Goal: Check status: Check status

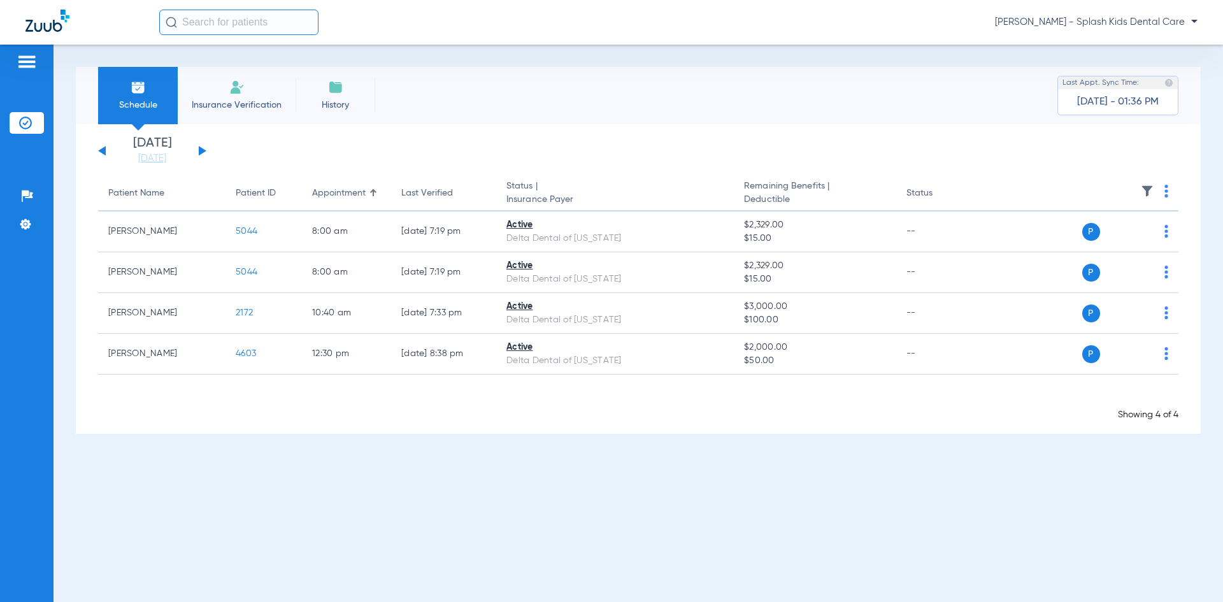
click at [198, 153] on div "[DATE] [DATE] [DATE] [DATE] [DATE] [DATE] [DATE] [DATE] [DATE] [DATE] [DATE] [D…" at bounding box center [152, 151] width 108 height 28
click at [197, 153] on div "[DATE] [DATE] [DATE] [DATE] [DATE] [DATE] [DATE] [DATE] [DATE] [DATE] [DATE] [D…" at bounding box center [152, 151] width 108 height 28
click at [199, 150] on button at bounding box center [203, 151] width 8 height 10
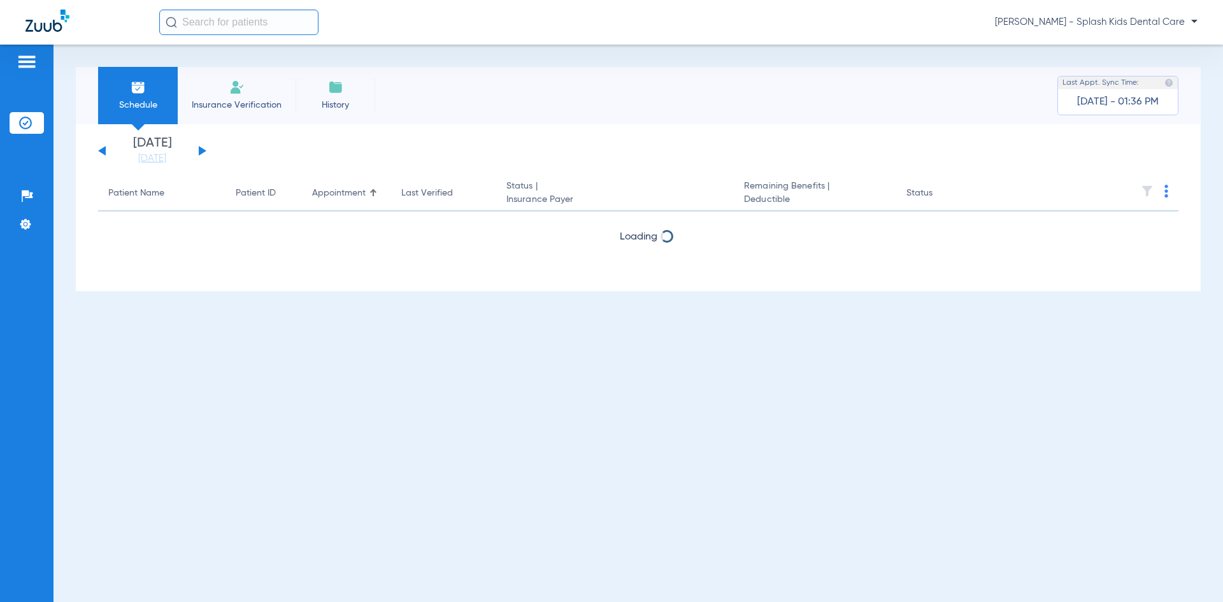
click at [200, 150] on button at bounding box center [203, 151] width 8 height 10
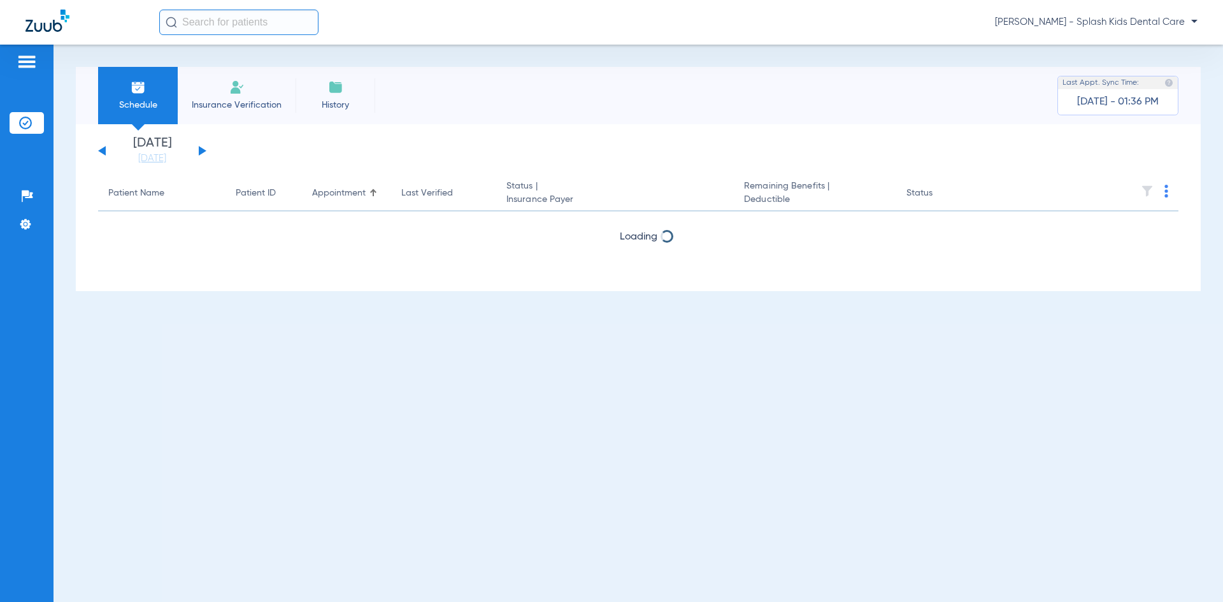
click at [200, 150] on button at bounding box center [203, 151] width 8 height 10
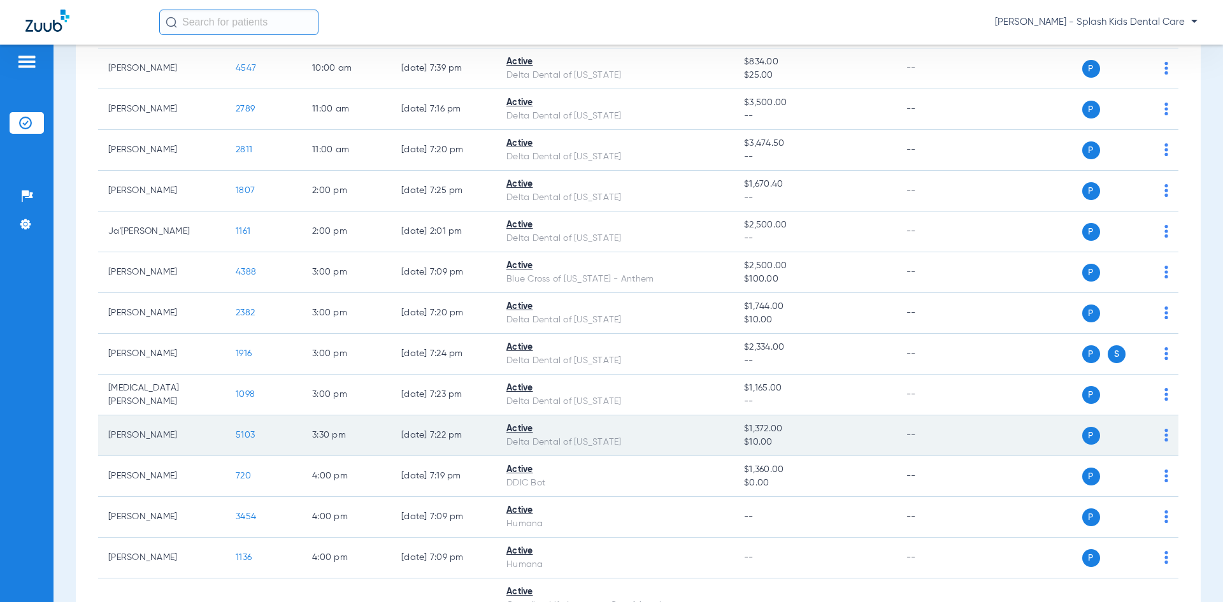
scroll to position [255, 0]
